Goal: Go to known website: Access a specific website the user already knows

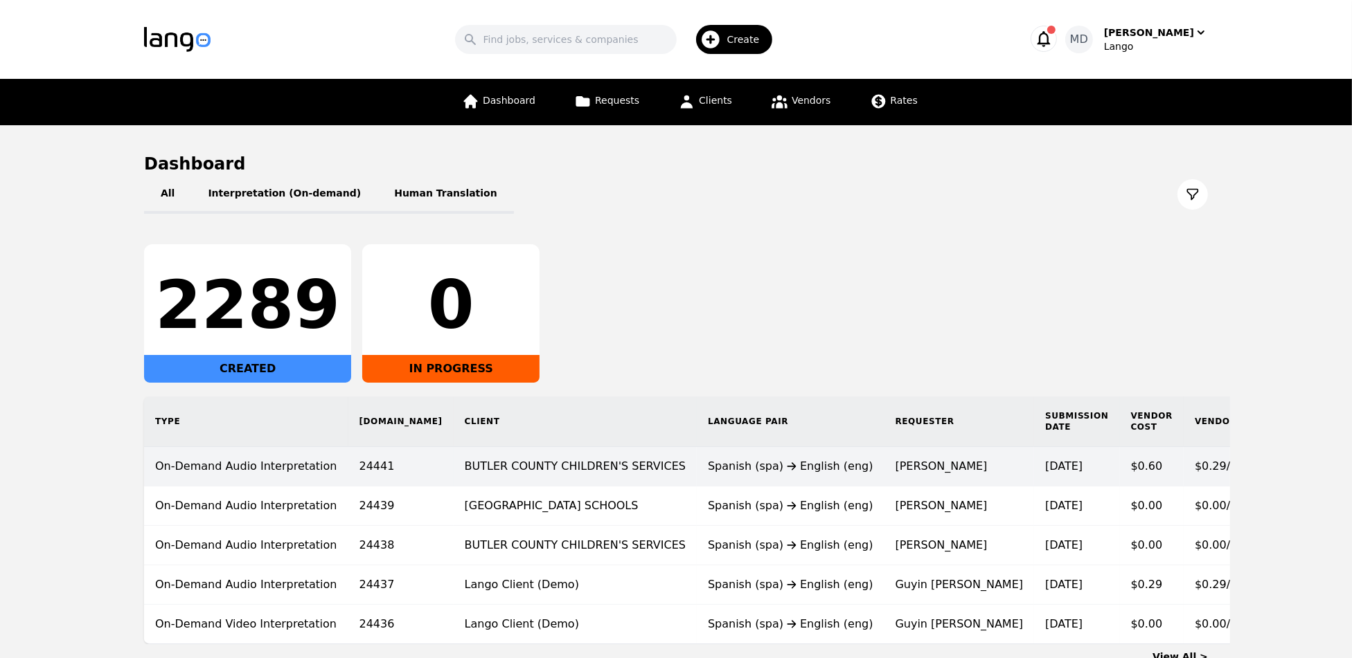
scroll to position [107, 0]
